Goal: Book appointment/travel/reservation

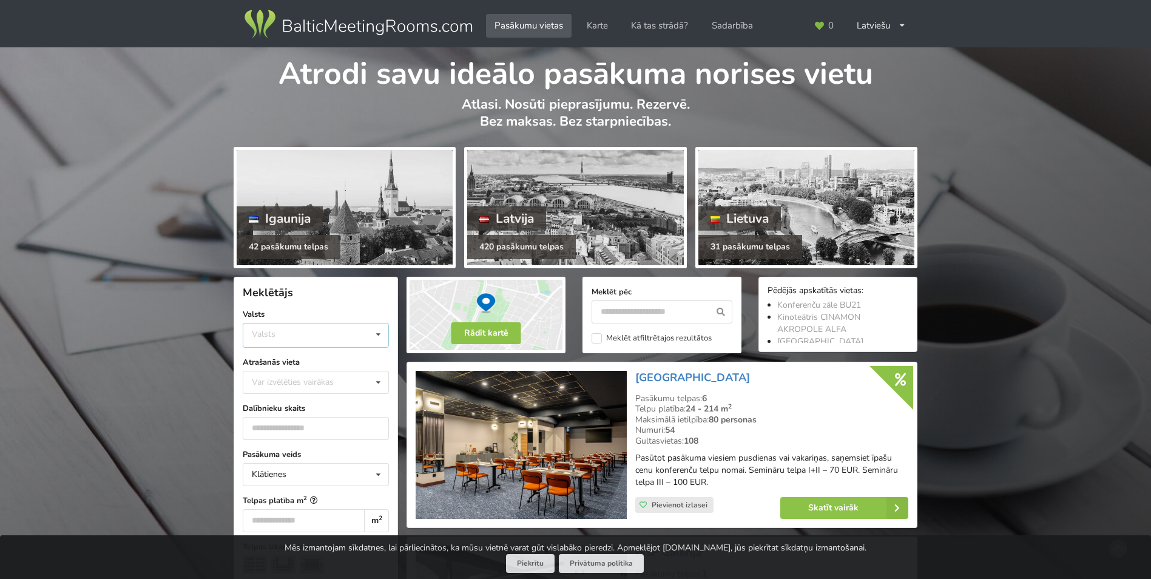
click at [279, 326] on div "Valsts Igaunija [GEOGRAPHIC_DATA] Lietuva" at bounding box center [316, 335] width 146 height 25
click at [284, 376] on div "Latvija" at bounding box center [315, 381] width 145 height 22
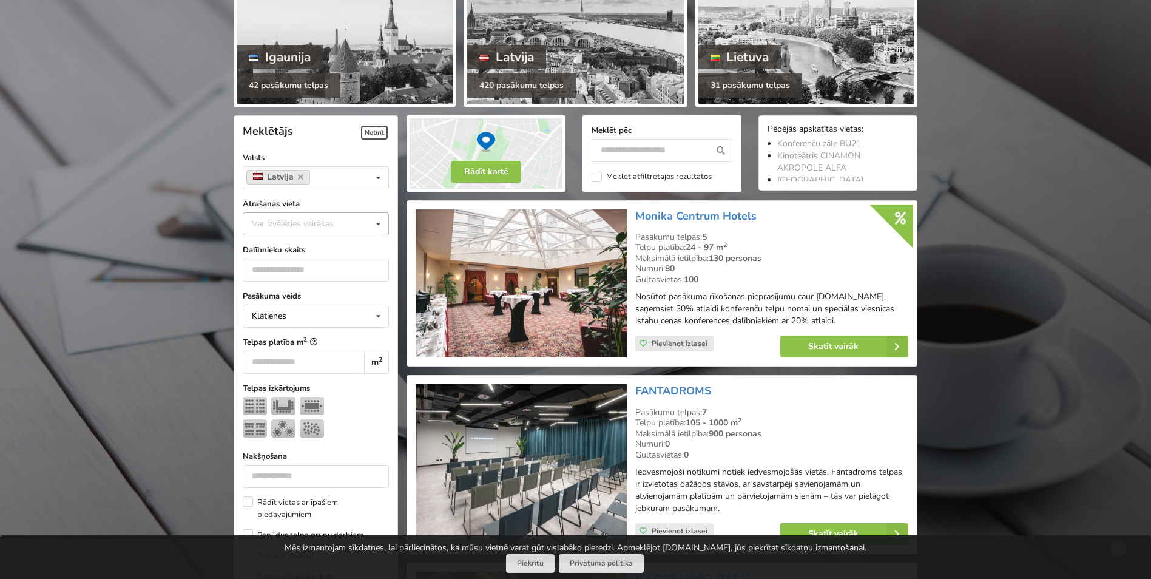
scroll to position [272, 0]
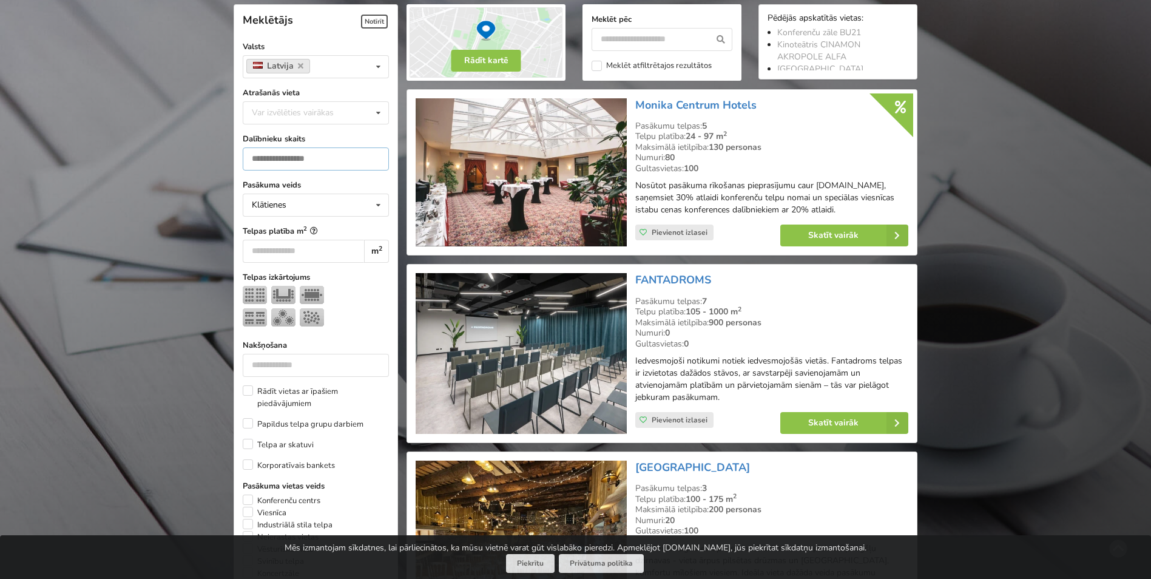
click at [294, 161] on input "number" at bounding box center [316, 158] width 146 height 23
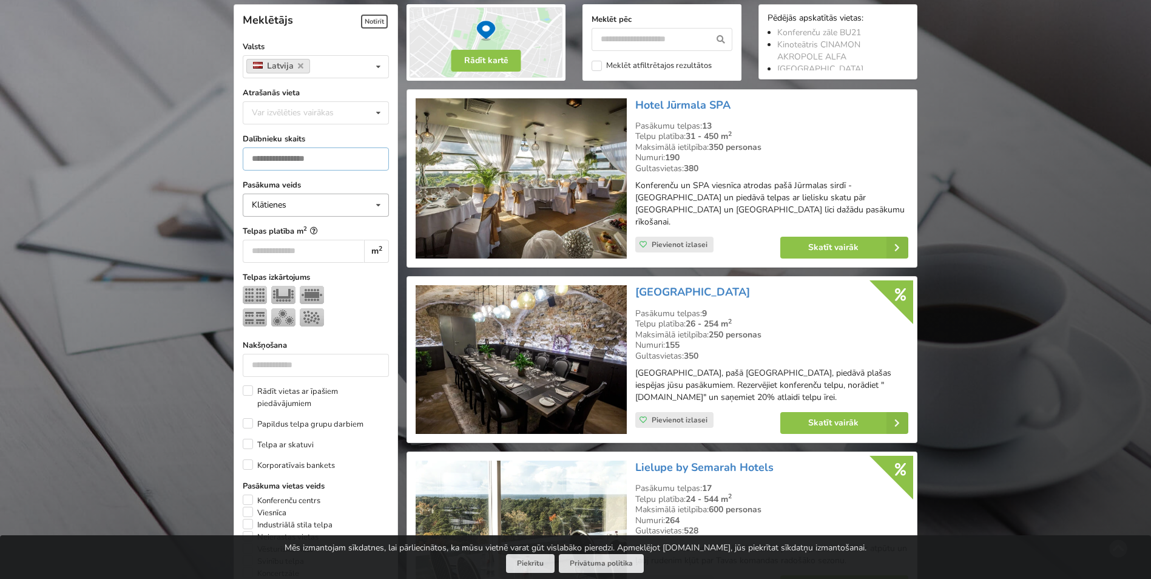
type input "**"
click at [313, 207] on div "Klātienes Klātienes Tiešsaistes Klātienes ar tiešraidi" at bounding box center [316, 205] width 146 height 23
click at [298, 226] on div "Klātienes" at bounding box center [315, 227] width 145 height 22
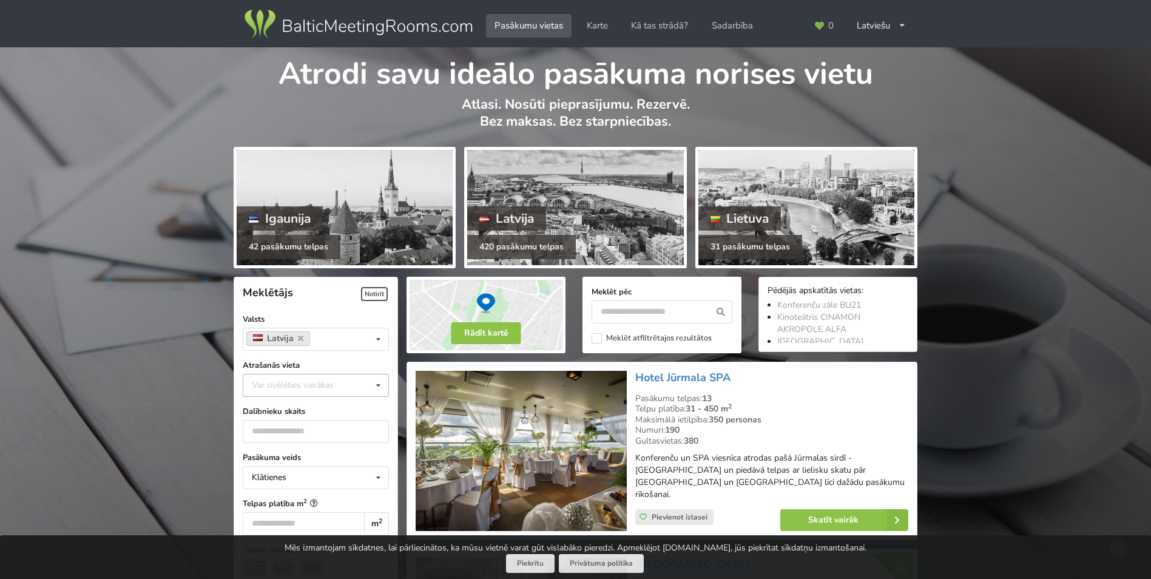
click at [305, 389] on div "Var izvēlēties vairākas" at bounding box center [305, 385] width 112 height 14
click at [379, 360] on label "Atrašanās vieta" at bounding box center [316, 365] width 146 height 12
click at [283, 382] on div "Var izvēlēties vairākas" at bounding box center [305, 385] width 112 height 14
click at [271, 518] on div "[GEOGRAPHIC_DATA]" at bounding box center [315, 520] width 145 height 22
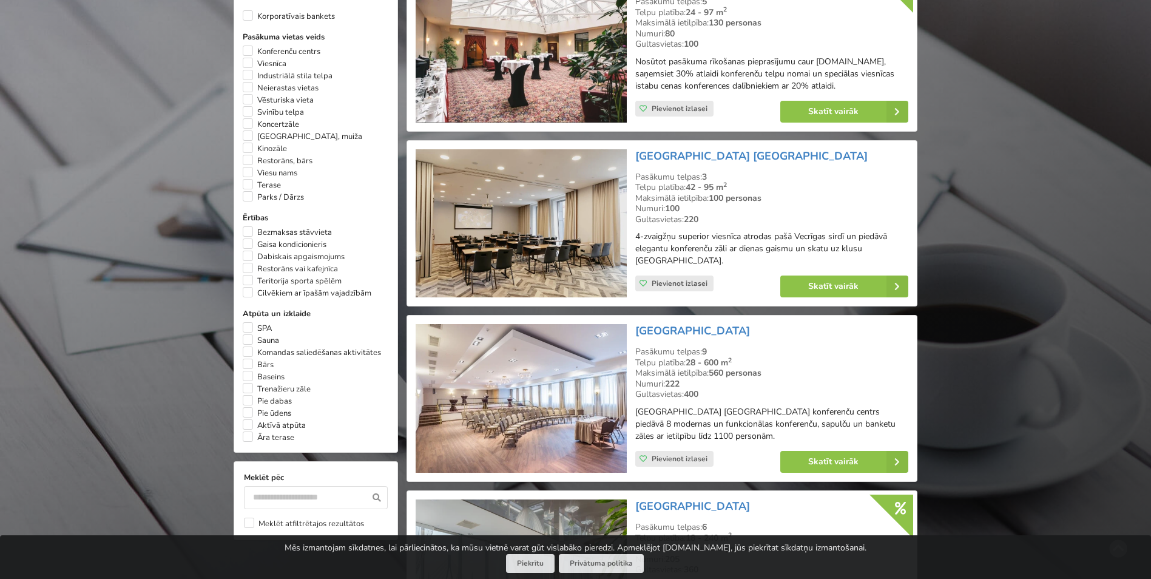
scroll to position [728, 0]
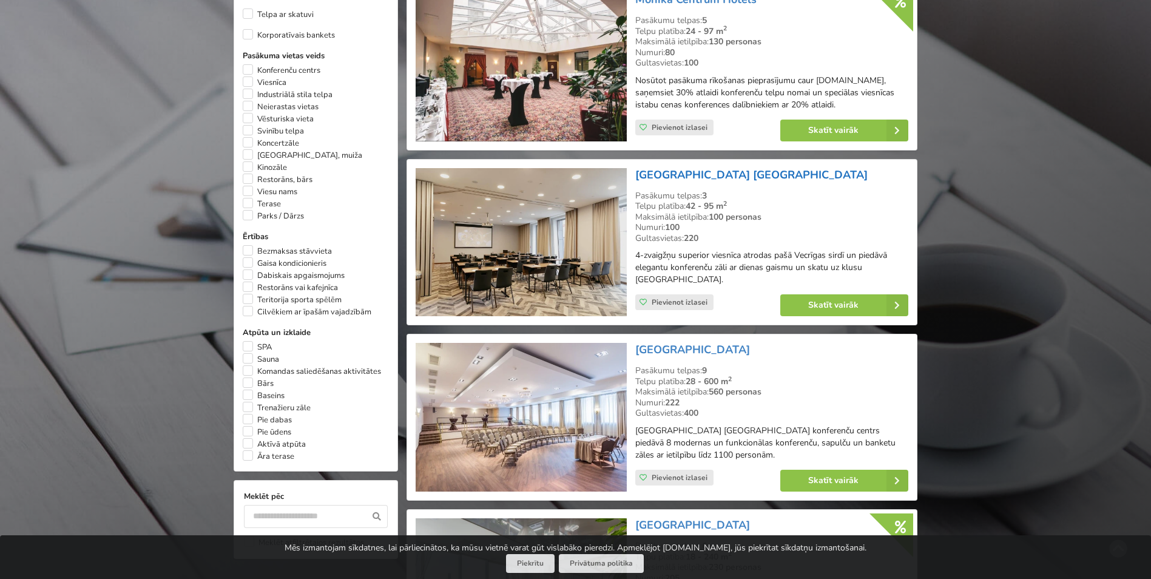
click at [685, 182] on link "[GEOGRAPHIC_DATA] [GEOGRAPHIC_DATA]" at bounding box center [751, 174] width 232 height 15
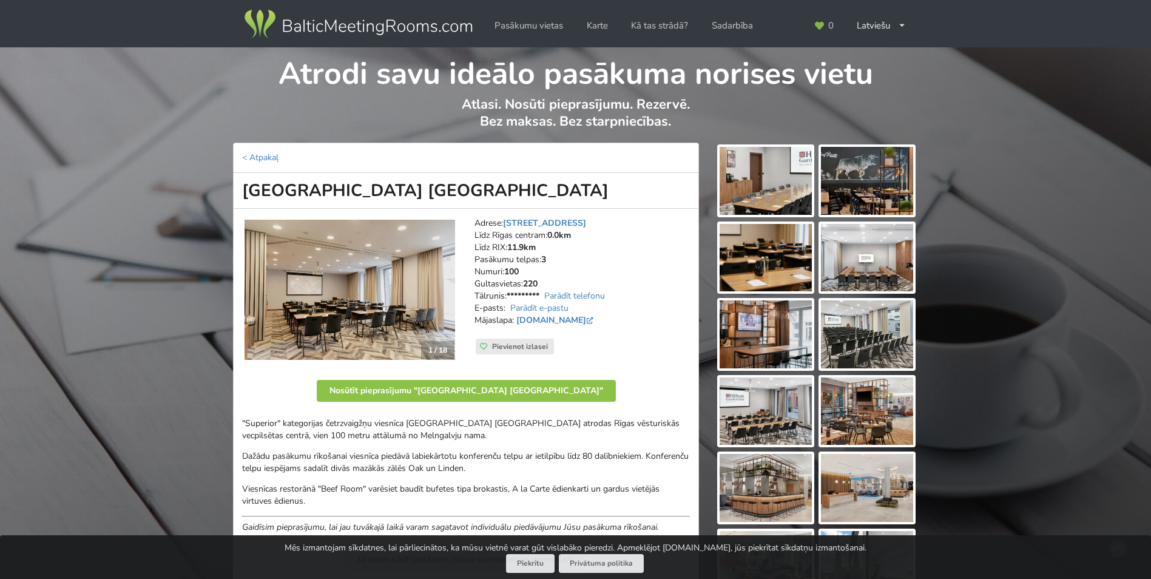
click at [761, 347] on img at bounding box center [766, 334] width 92 height 68
